Goal: Find specific fact: Find contact information

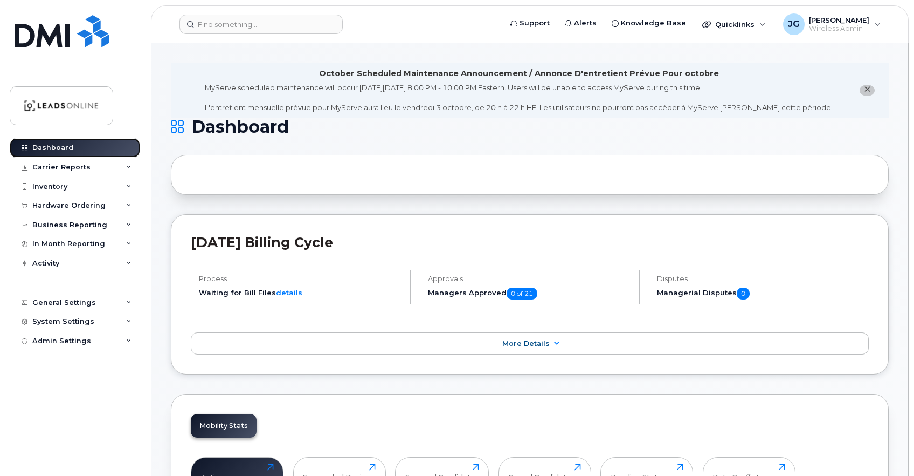
click at [45, 147] on div "Dashboard" at bounding box center [52, 147] width 41 height 9
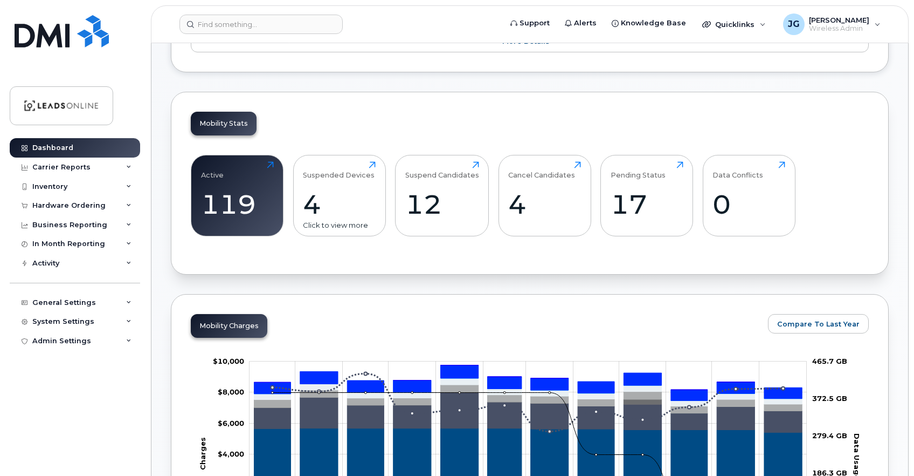
scroll to position [332, 0]
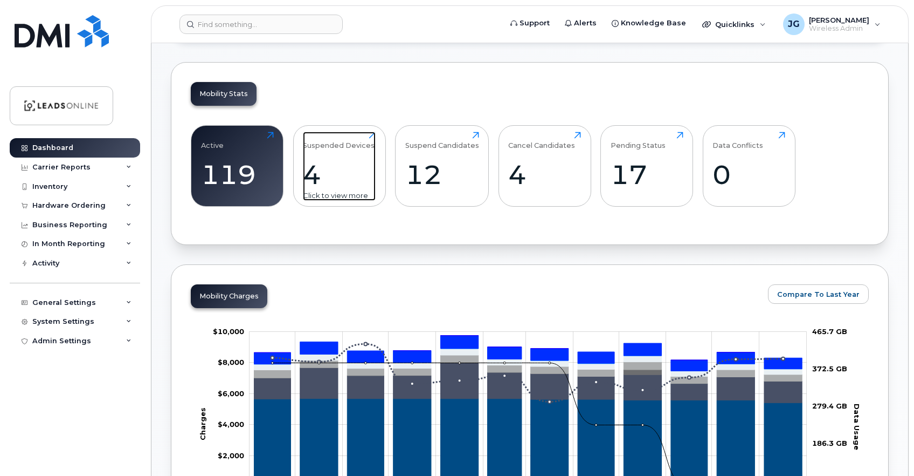
click at [332, 168] on div "4" at bounding box center [339, 175] width 73 height 32
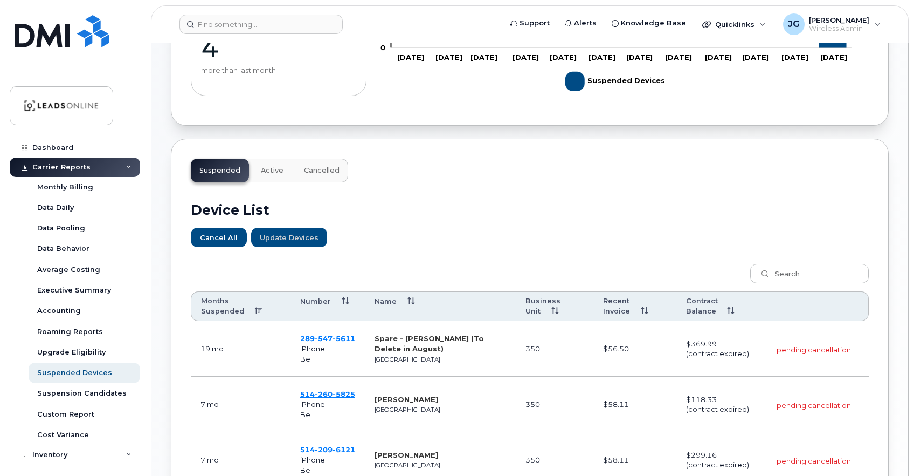
scroll to position [220, 0]
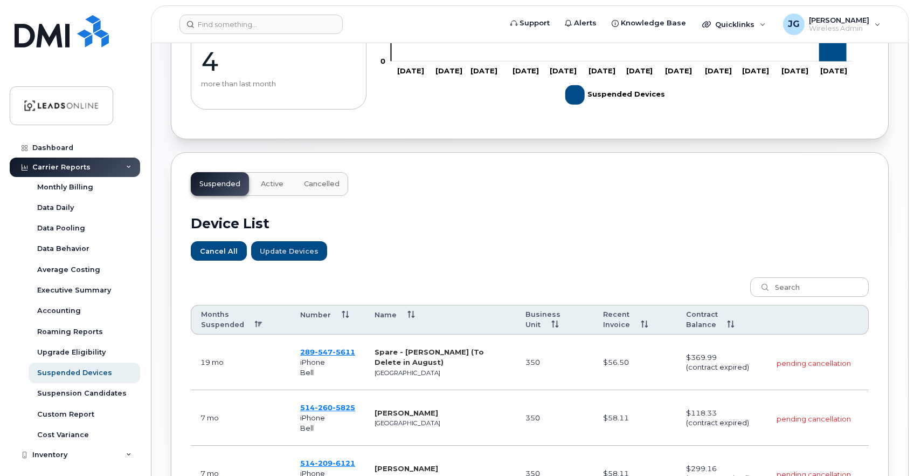
click at [271, 185] on span "Active" at bounding box center [272, 184] width 23 height 9
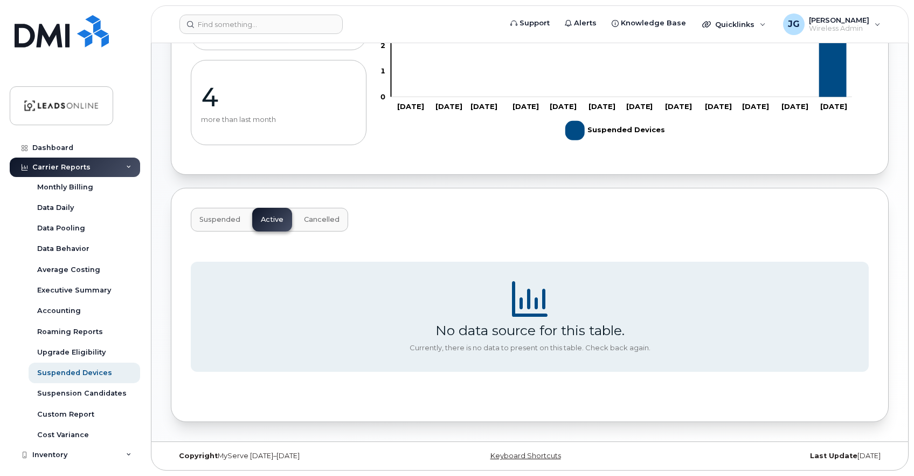
click at [319, 217] on span "Cancelled" at bounding box center [322, 219] width 36 height 9
click at [220, 219] on span "Suspended" at bounding box center [219, 219] width 41 height 9
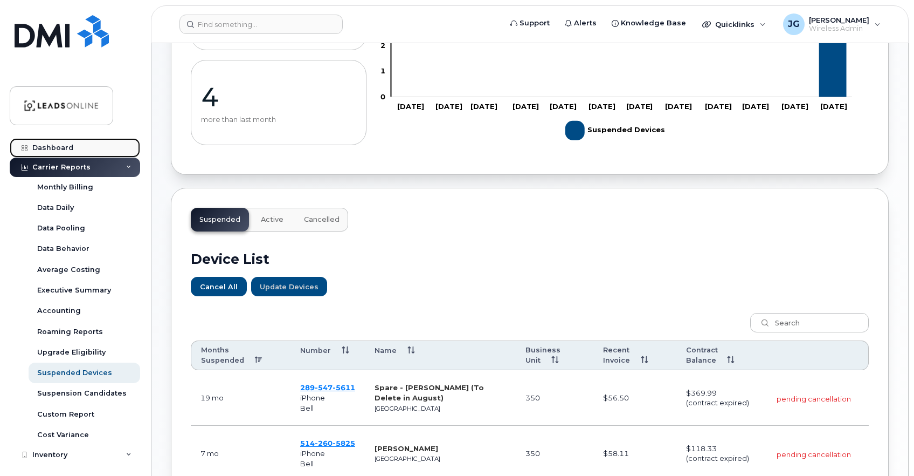
click at [53, 148] on div "Dashboard" at bounding box center [52, 147] width 41 height 9
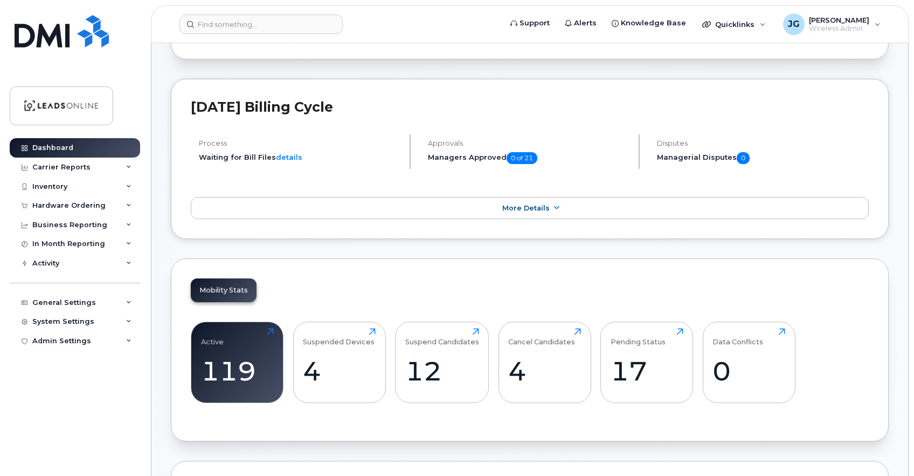
scroll to position [189, 0]
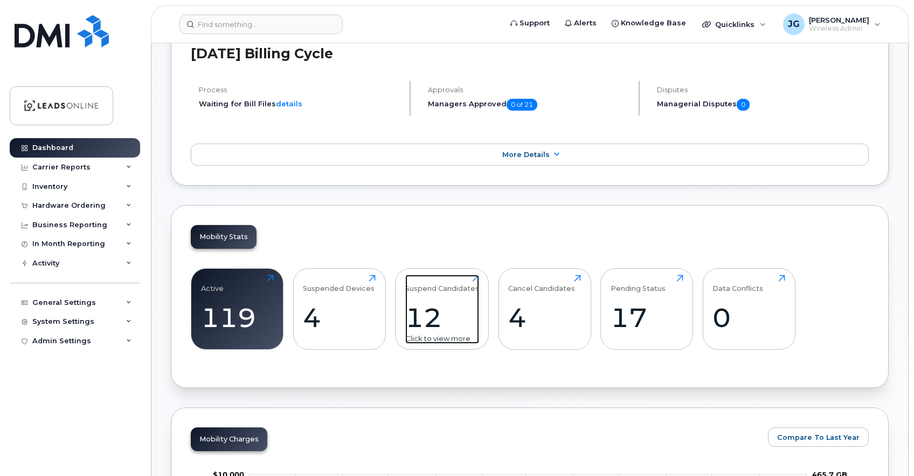
click at [429, 316] on div "12" at bounding box center [442, 317] width 74 height 32
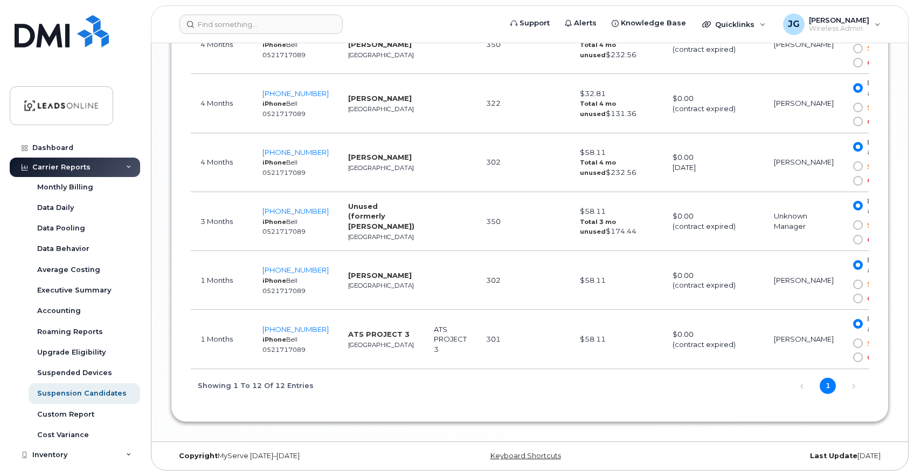
scroll to position [1090, 0]
click at [852, 384] on link "Next" at bounding box center [854, 385] width 16 height 16
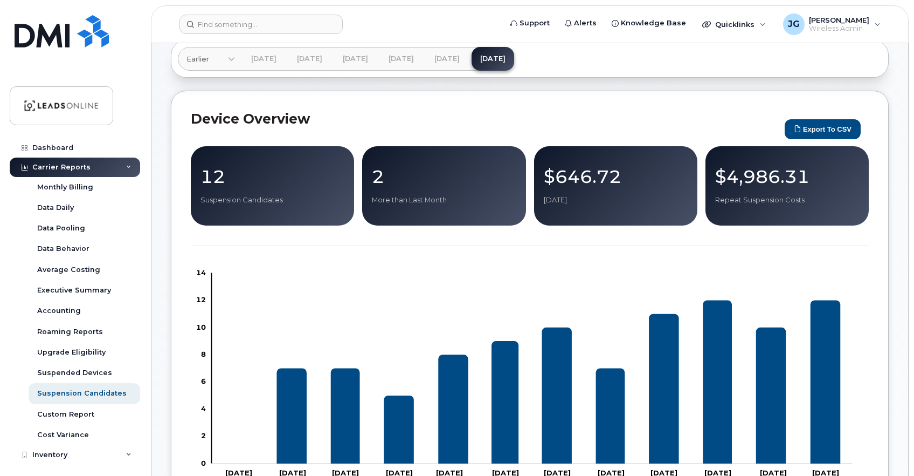
scroll to position [0, 0]
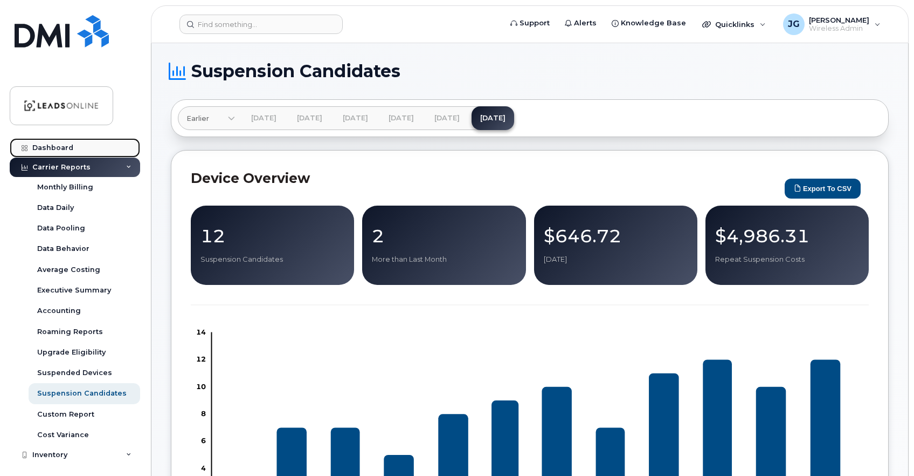
click at [42, 150] on div "Dashboard" at bounding box center [52, 147] width 41 height 9
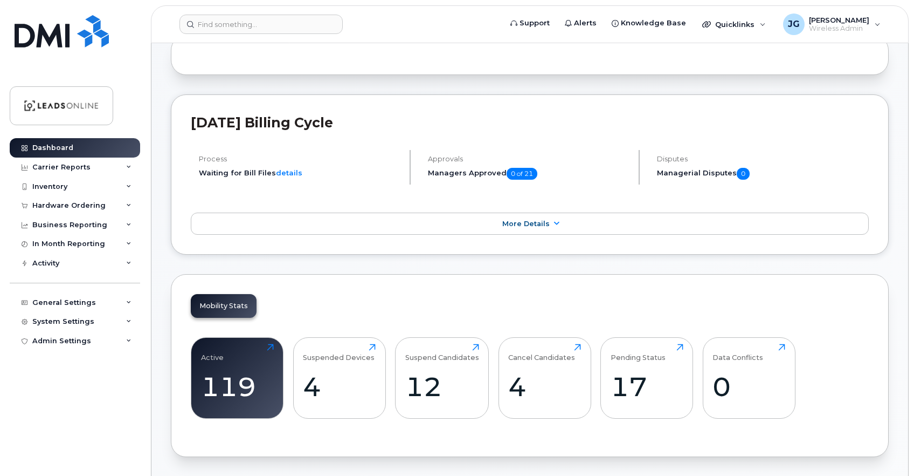
scroll to position [191, 0]
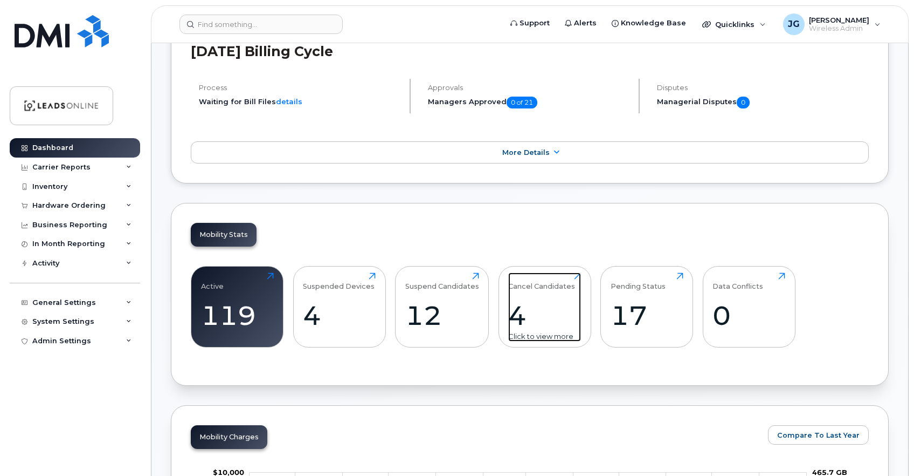
click at [535, 298] on div "Cancel Candidates 4 Click to view more" at bounding box center [544, 306] width 73 height 69
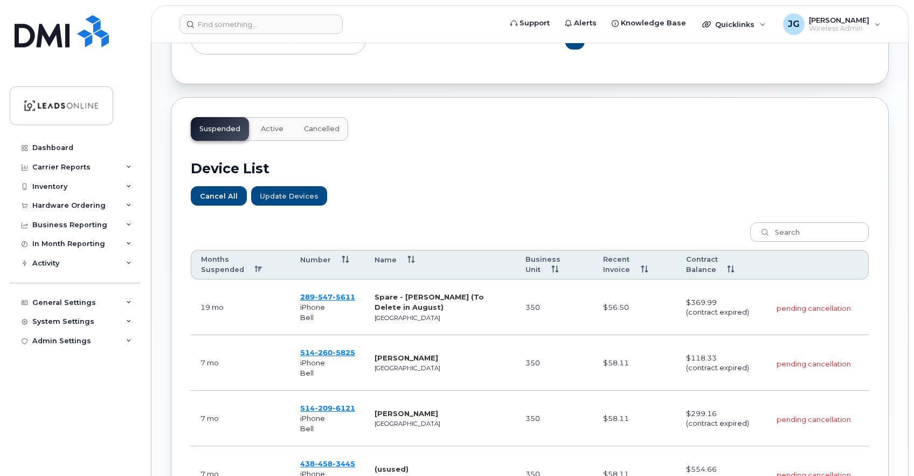
scroll to position [398, 0]
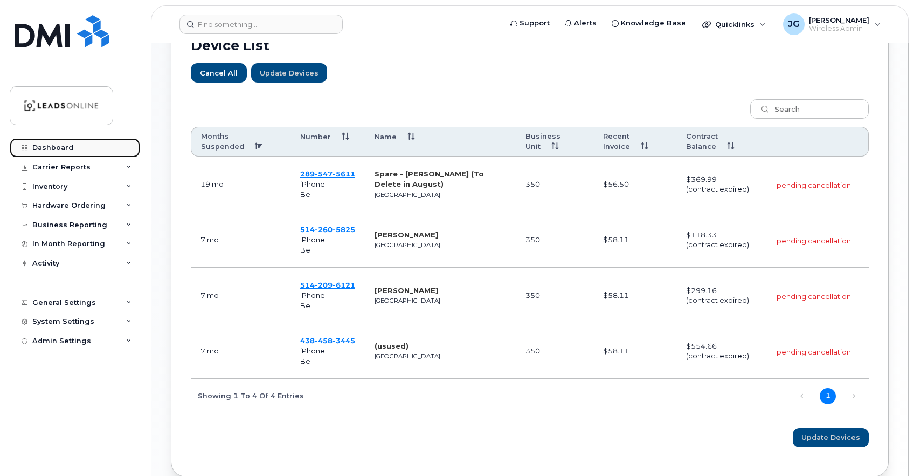
click at [68, 148] on div "Dashboard" at bounding box center [52, 147] width 41 height 9
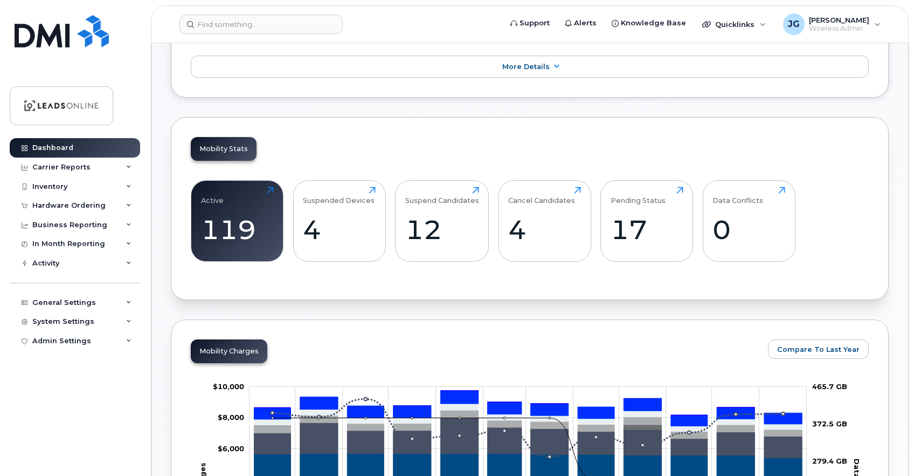
scroll to position [279, 0]
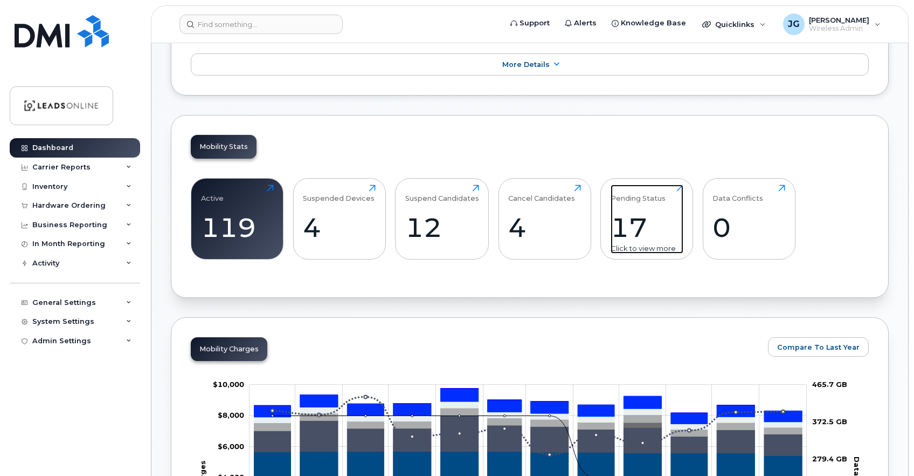
click at [634, 224] on div "17" at bounding box center [647, 227] width 73 height 32
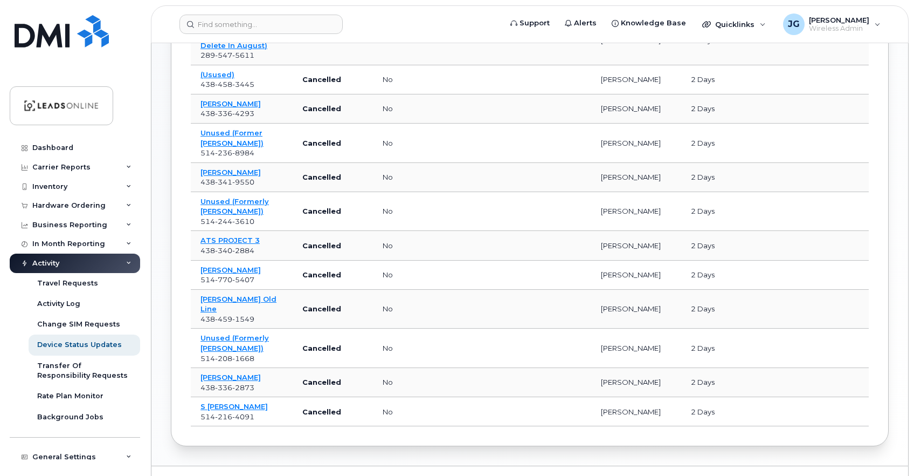
scroll to position [345, 0]
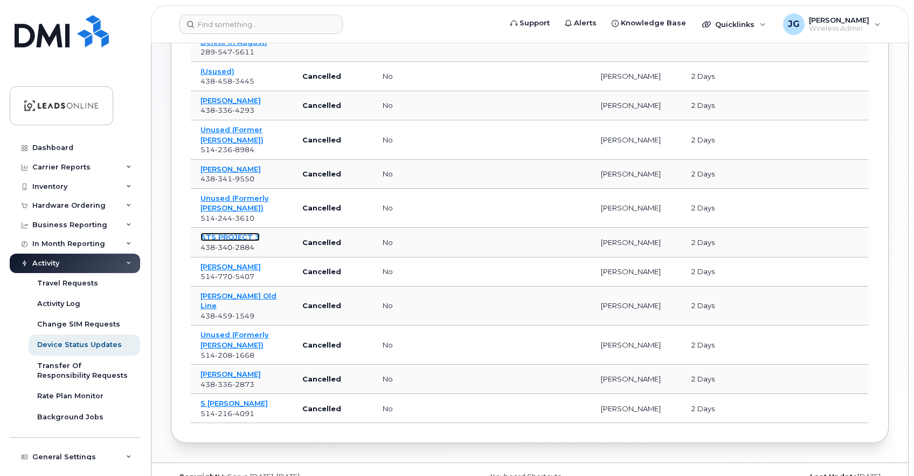
click at [228, 232] on link "ATS PROJECT 3" at bounding box center [230, 236] width 59 height 9
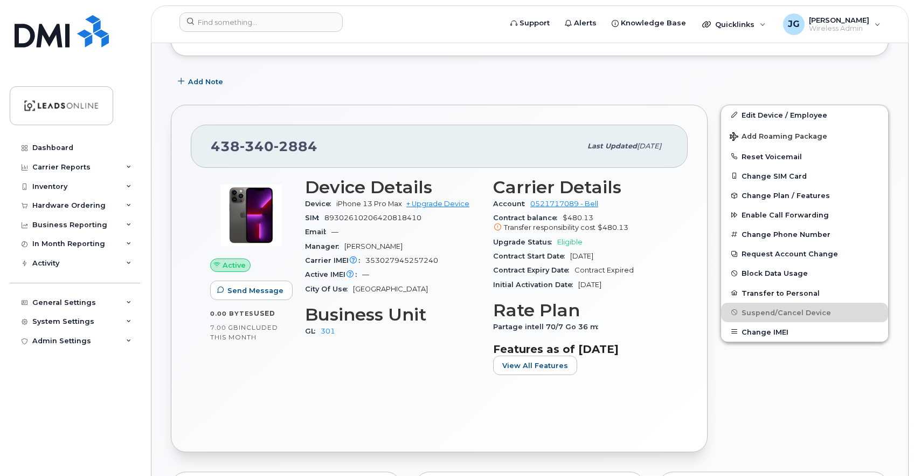
scroll to position [346, 0]
drag, startPoint x: 212, startPoint y: 145, endPoint x: 315, endPoint y: 145, distance: 103.0
click at [315, 145] on span "[PHONE_NUMBER]" at bounding box center [264, 146] width 107 height 16
copy span "[PHONE_NUMBER]"
